Goal: Information Seeking & Learning: Learn about a topic

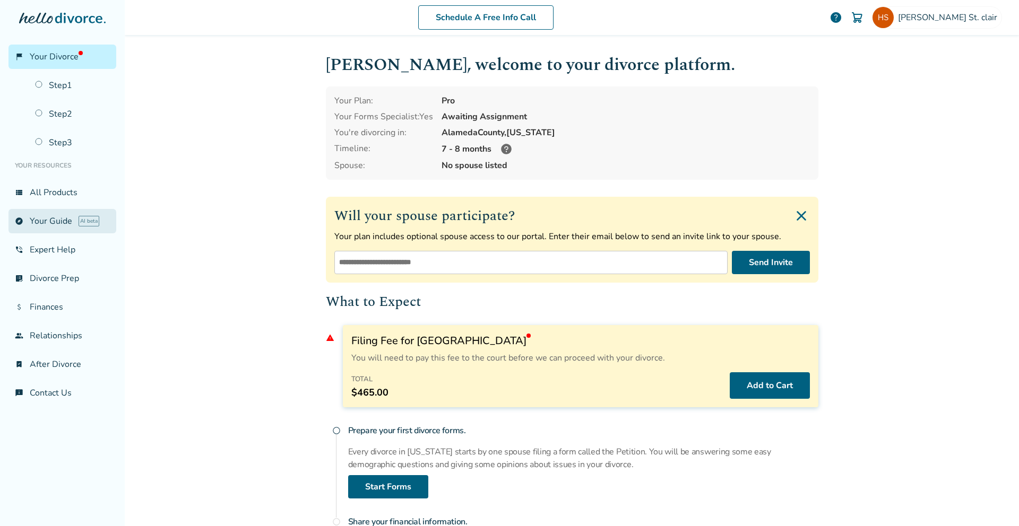
click at [64, 225] on link "explore Your Guide AI beta" at bounding box center [62, 221] width 108 height 24
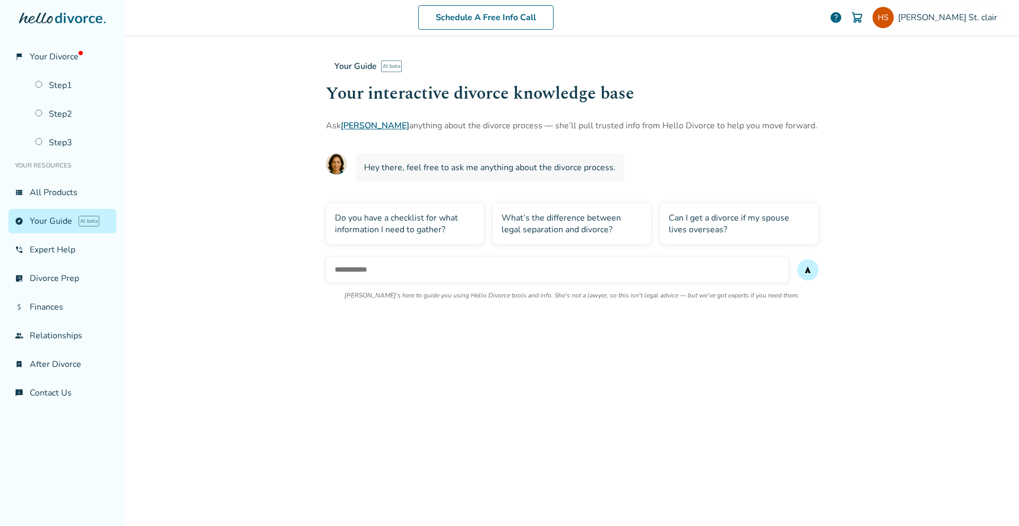
click at [397, 270] on input "text" at bounding box center [557, 269] width 463 height 25
type input "**********"
click at [797, 260] on button "send" at bounding box center [807, 270] width 21 height 21
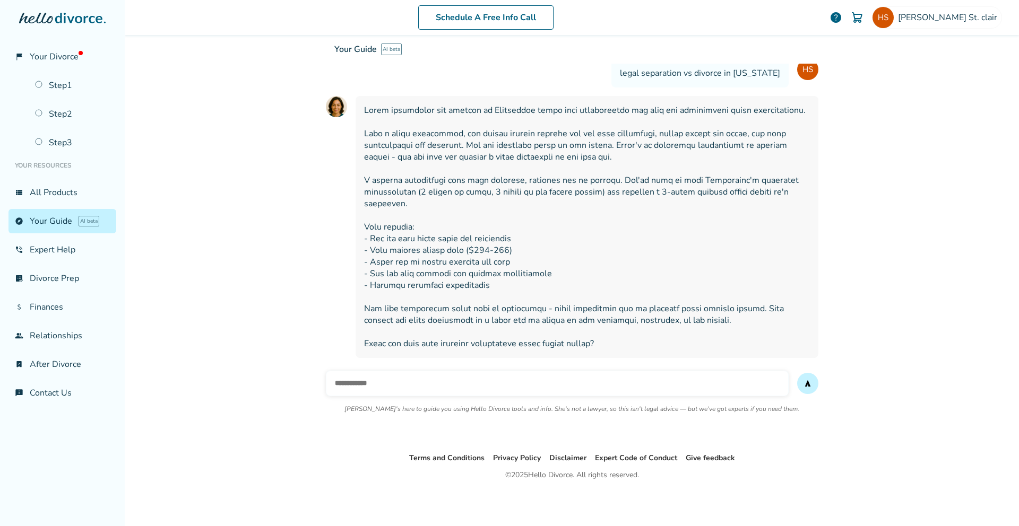
scroll to position [125, 0]
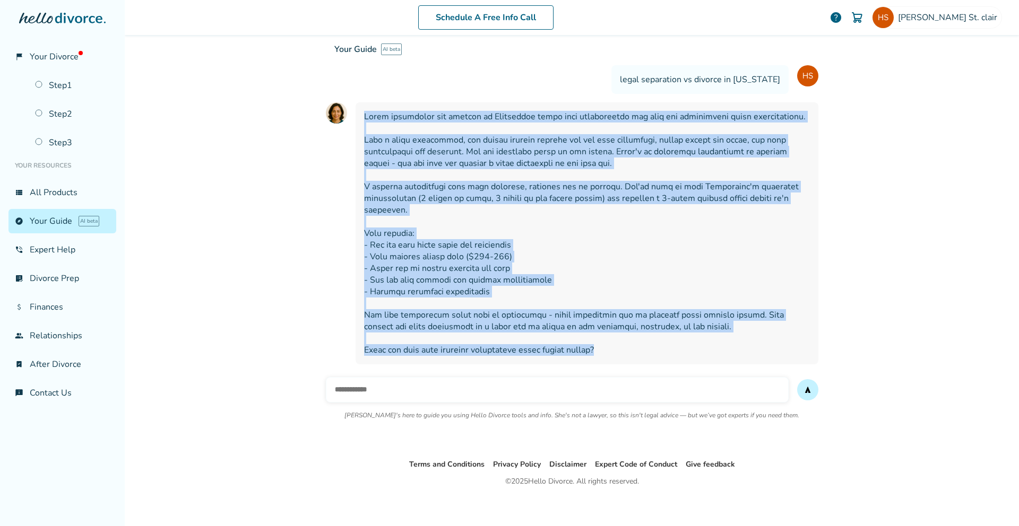
drag, startPoint x: 600, startPoint y: 354, endPoint x: 357, endPoint y: 118, distance: 338.9
click at [357, 118] on div at bounding box center [587, 233] width 463 height 262
copy span "Legal separation and divorce in [US_STATE] share many similarities but have key…"
